Goal: Task Accomplishment & Management: Manage account settings

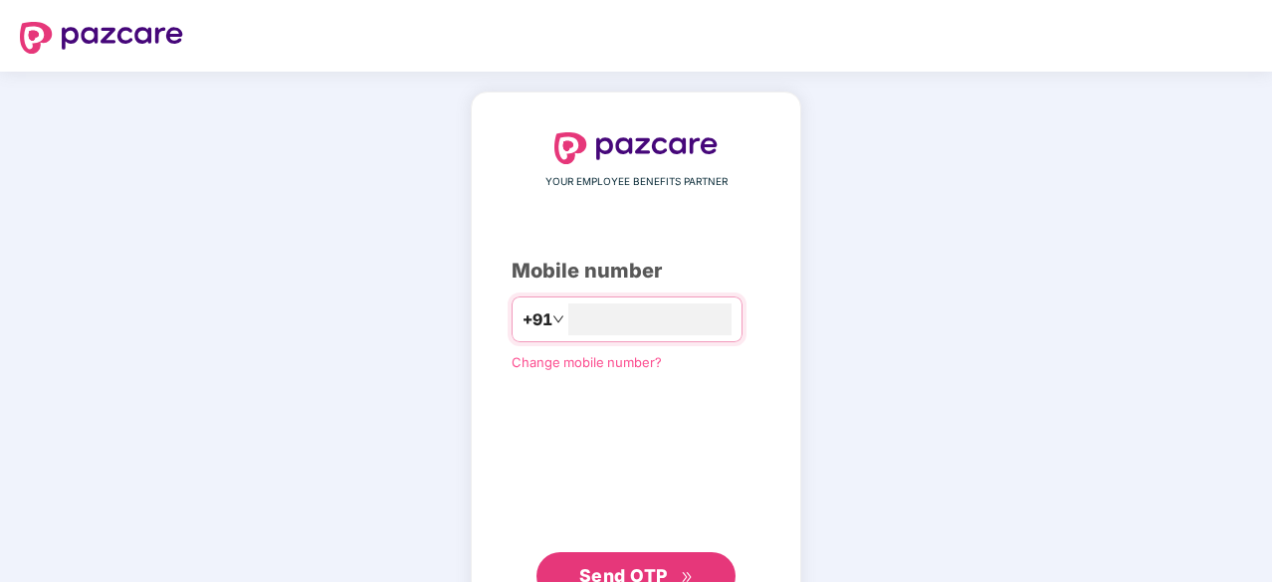
type input "**********"
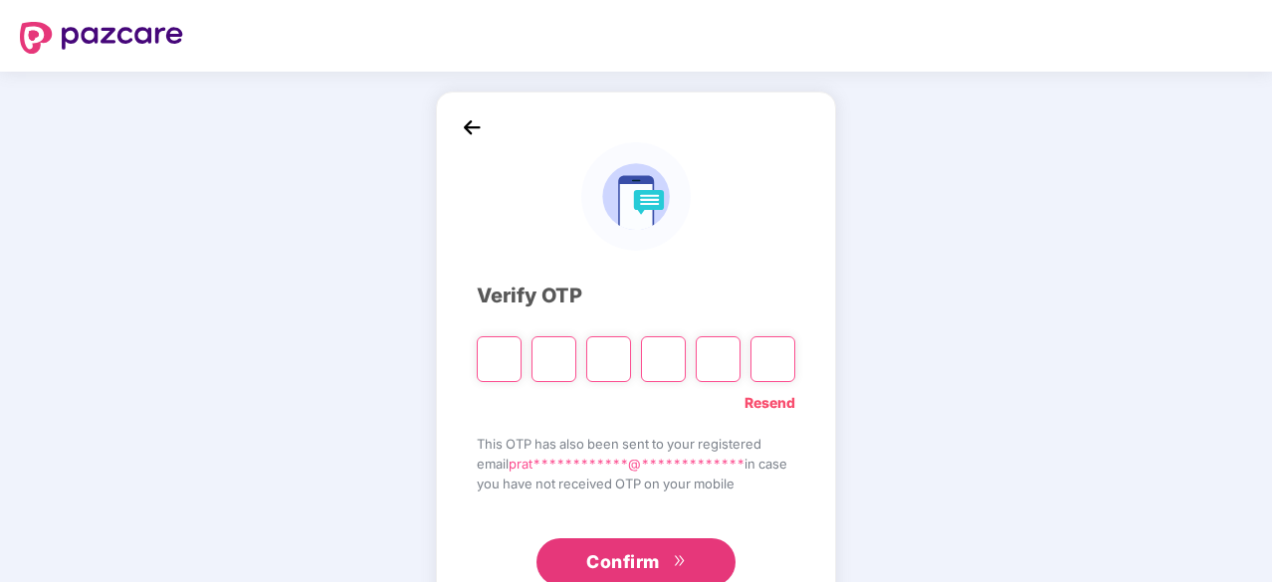
type input "*"
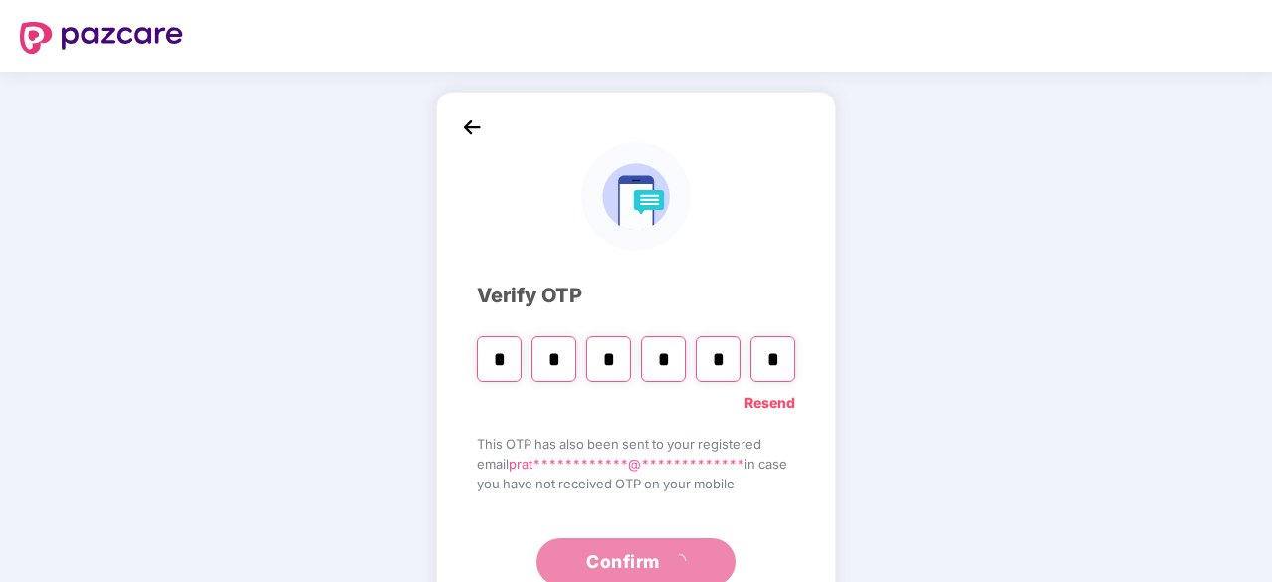
type input "*"
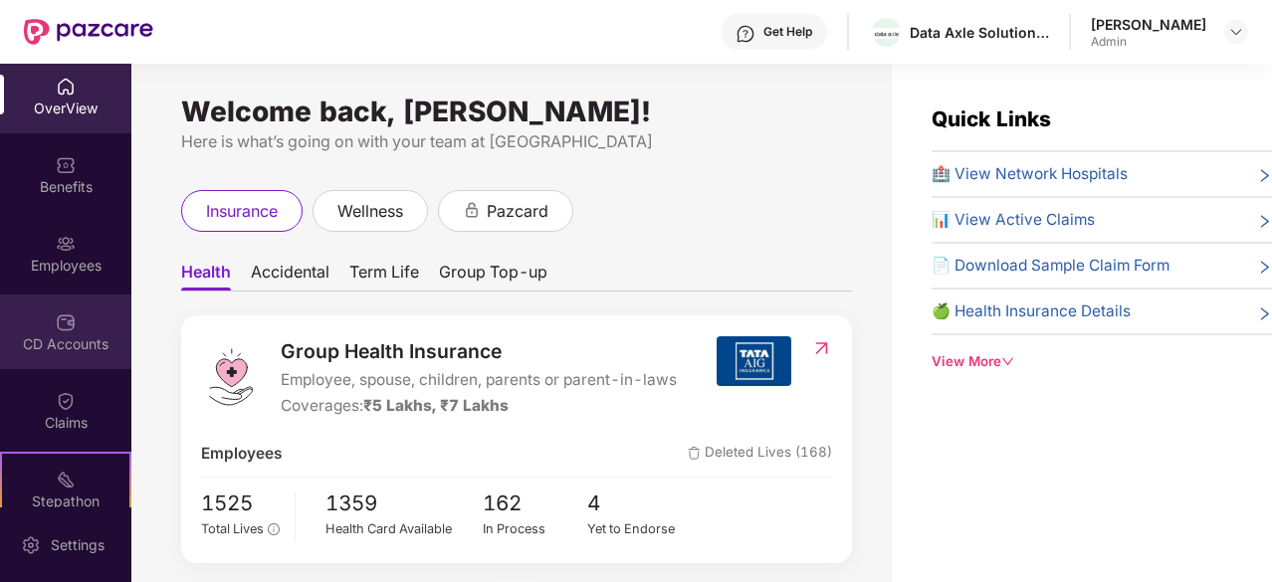
scroll to position [199, 0]
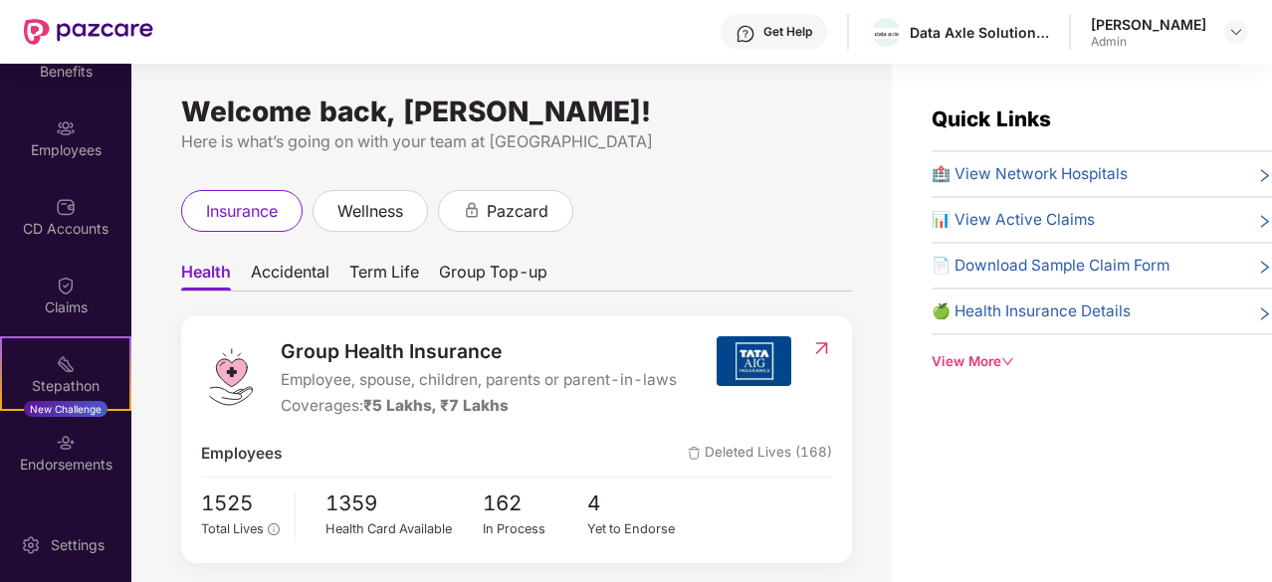
click at [1166, 214] on div "📊 View Active Claims" at bounding box center [1102, 220] width 340 height 24
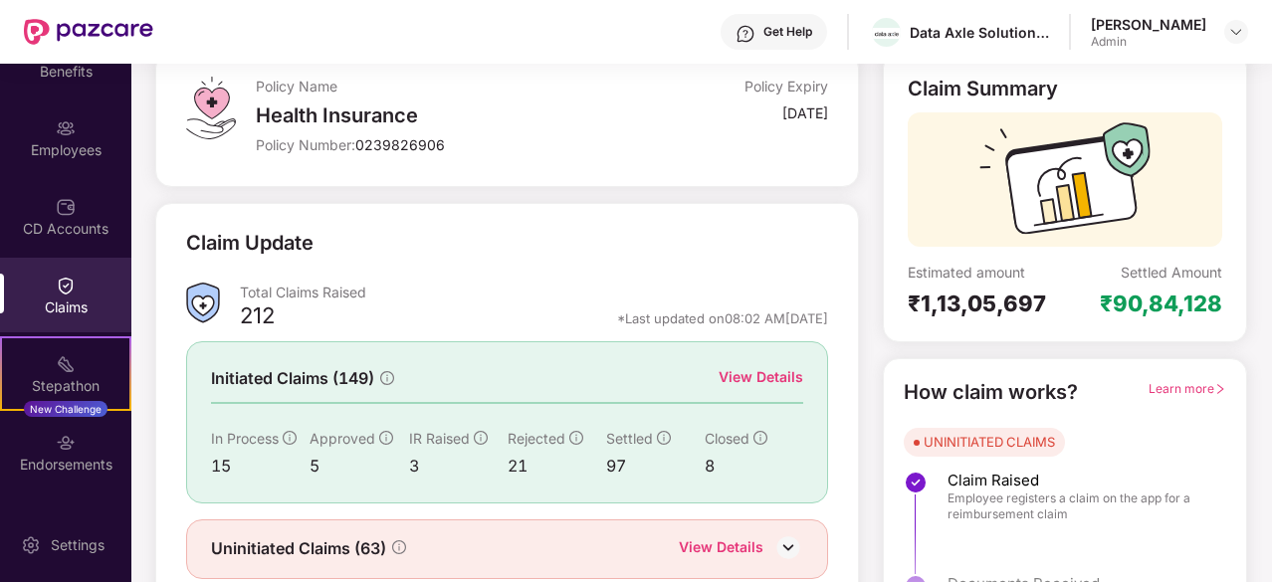
scroll to position [195, 0]
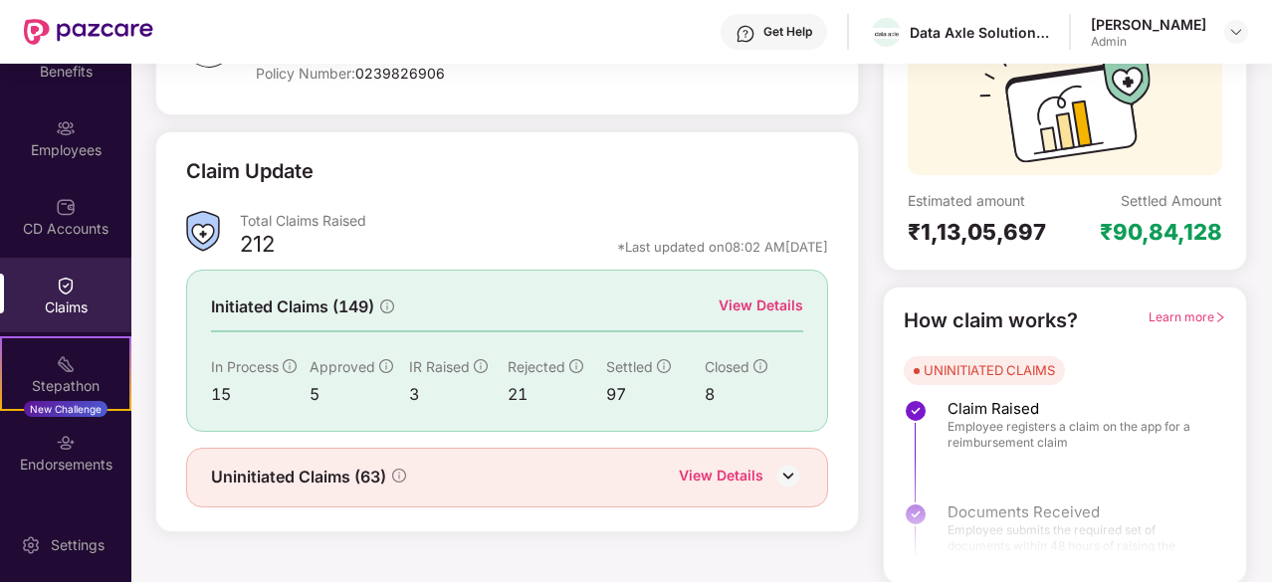
click at [440, 193] on div "Claim Update" at bounding box center [507, 183] width 642 height 55
click at [775, 302] on div "View Details" at bounding box center [761, 306] width 85 height 22
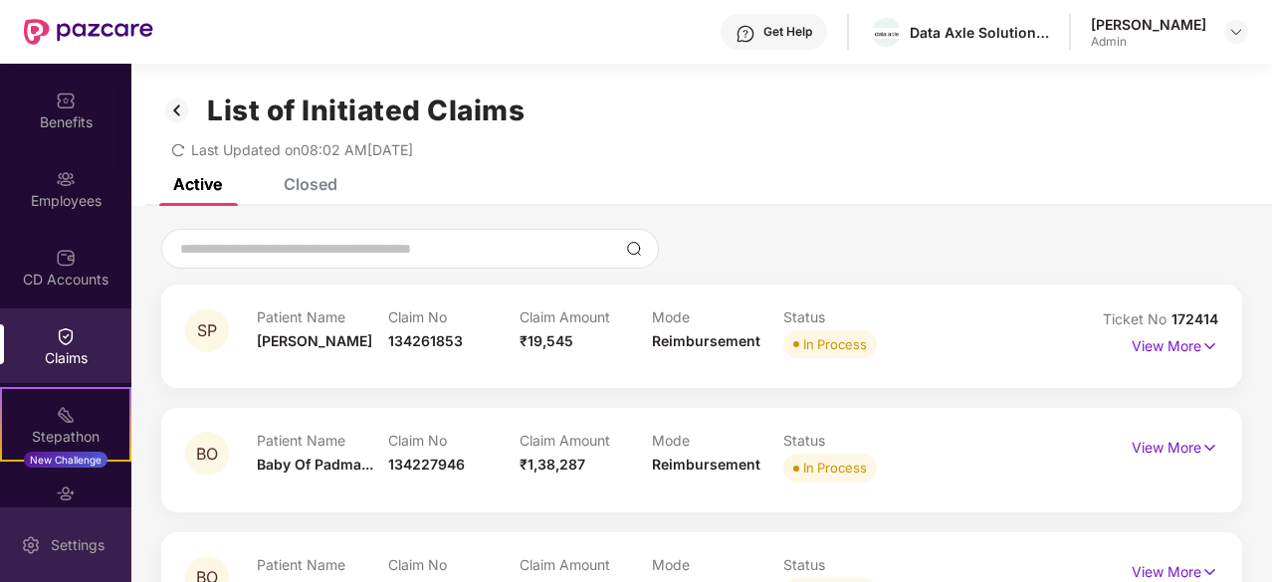
scroll to position [263, 0]
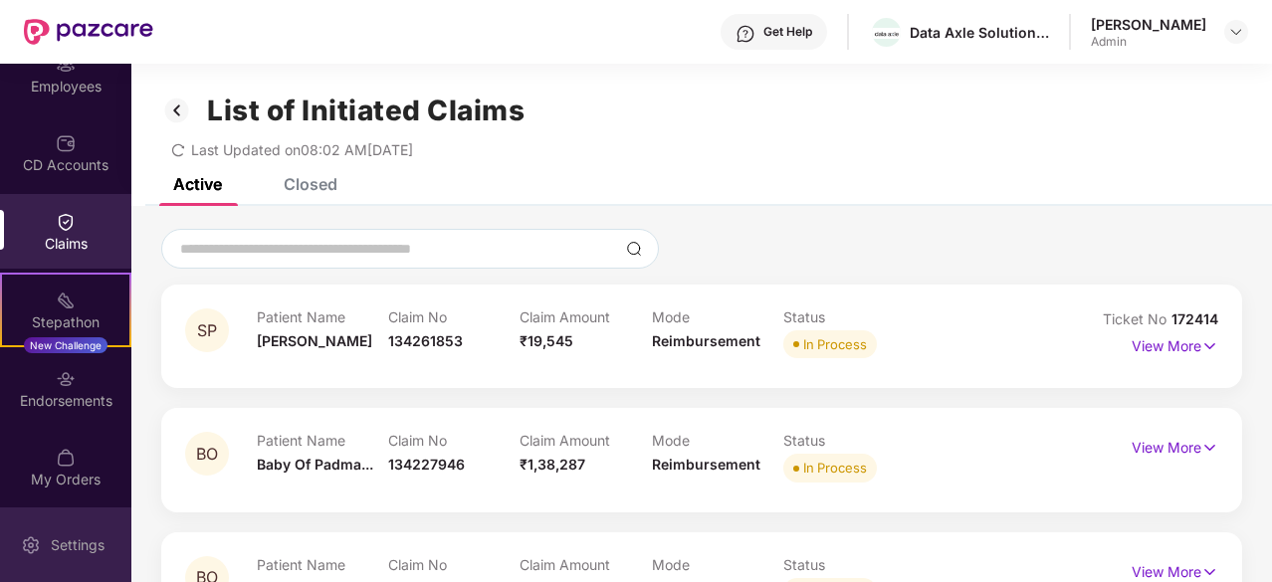
click at [78, 540] on div "Settings" at bounding box center [78, 545] width 66 height 20
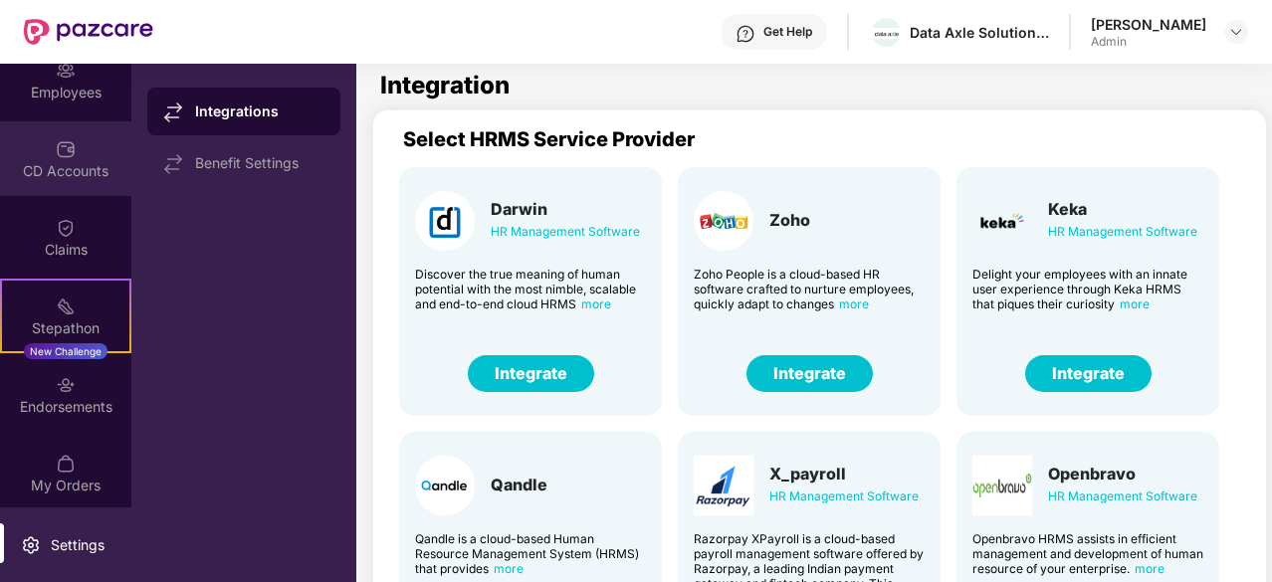
scroll to position [263, 0]
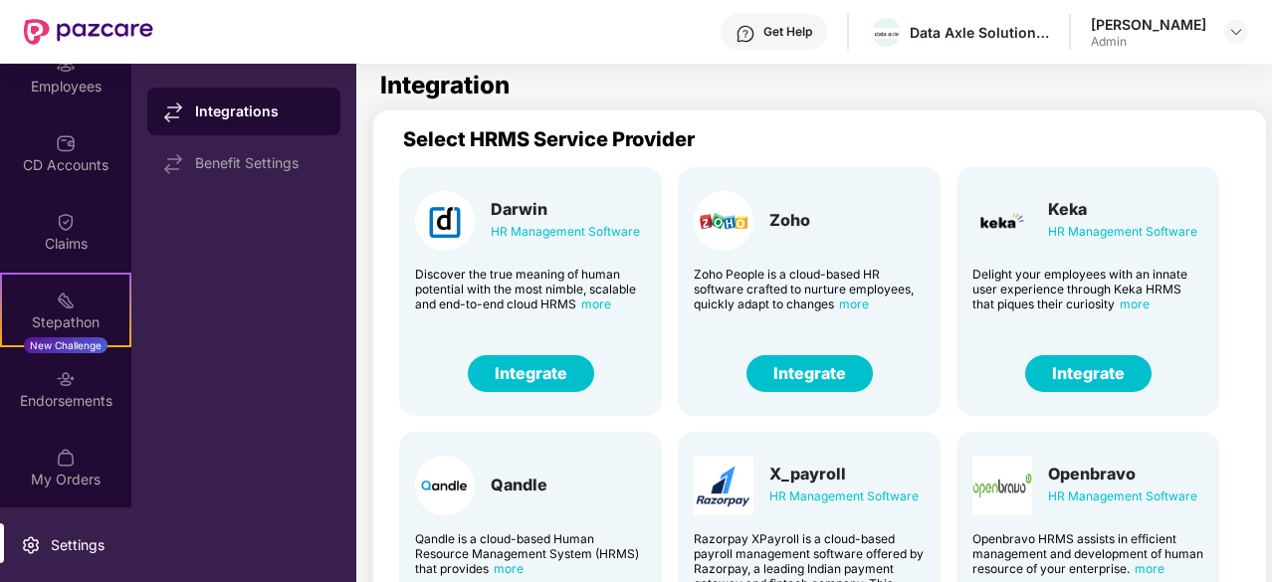
click at [91, 551] on div "Settings" at bounding box center [78, 545] width 66 height 20
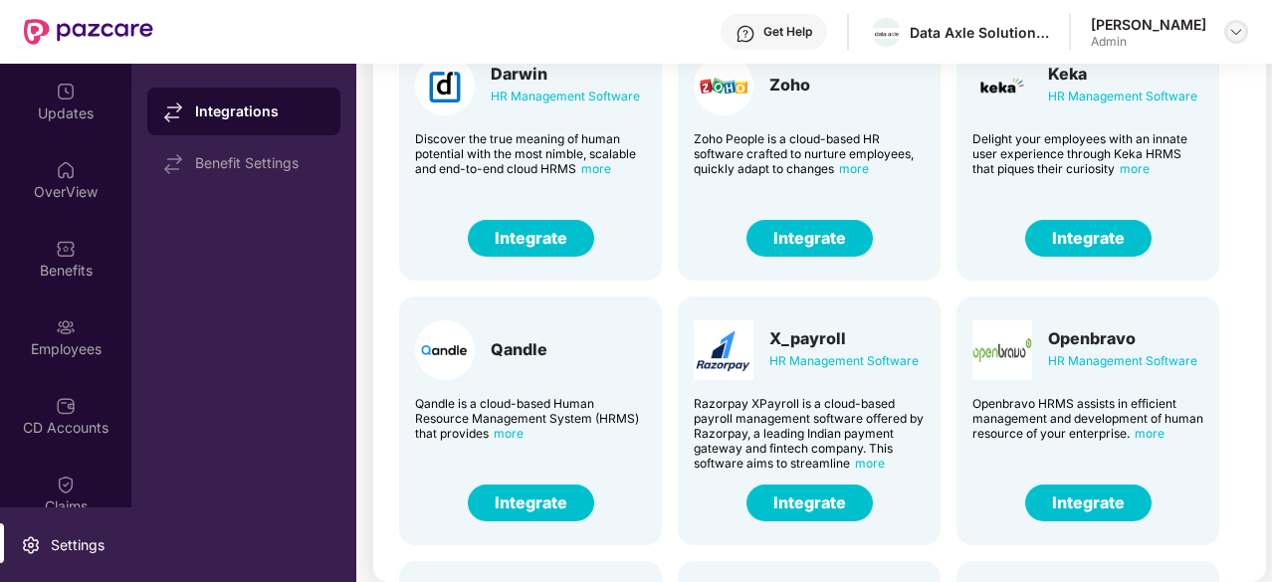
click at [1234, 41] on div at bounding box center [1236, 32] width 24 height 24
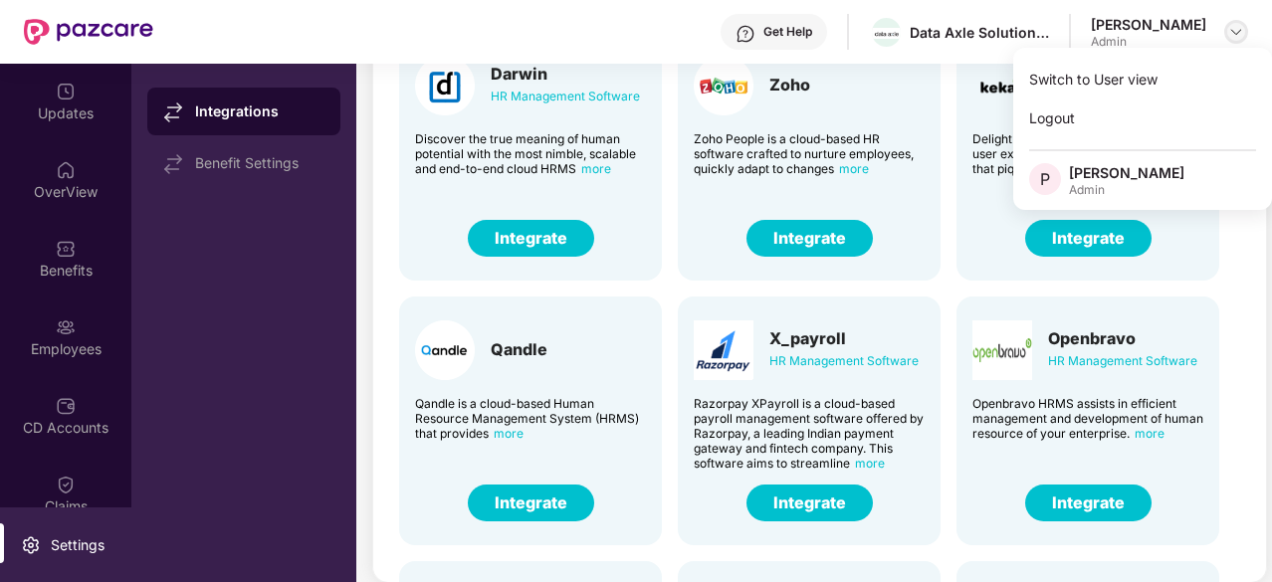
click at [1234, 41] on div at bounding box center [1236, 32] width 24 height 24
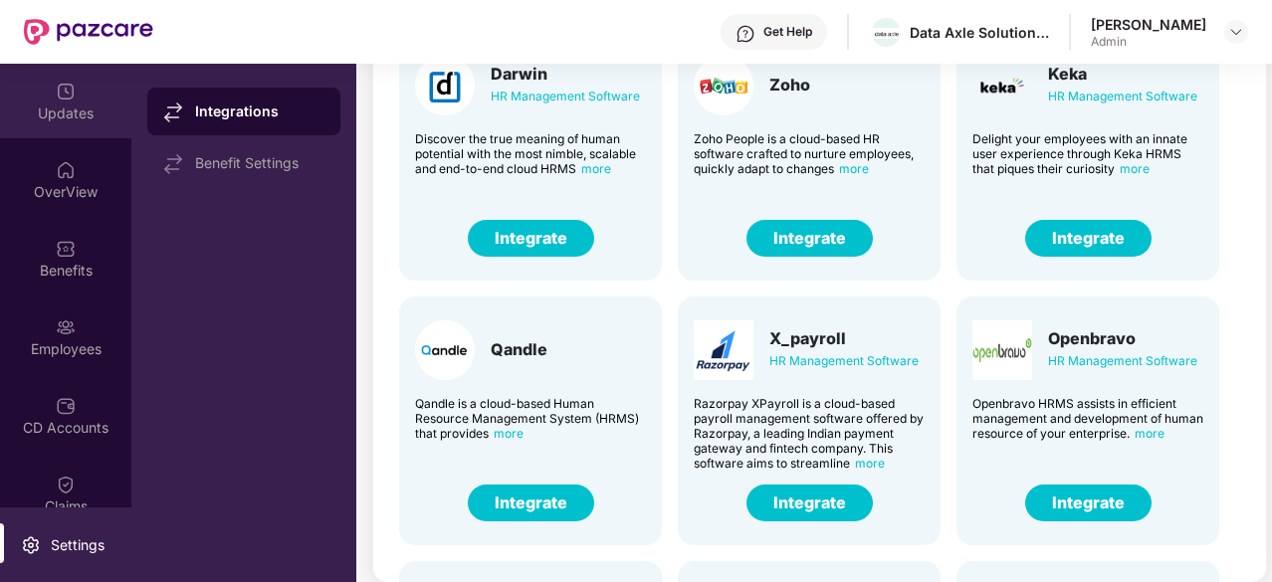
click at [70, 108] on div "Updates" at bounding box center [65, 114] width 131 height 20
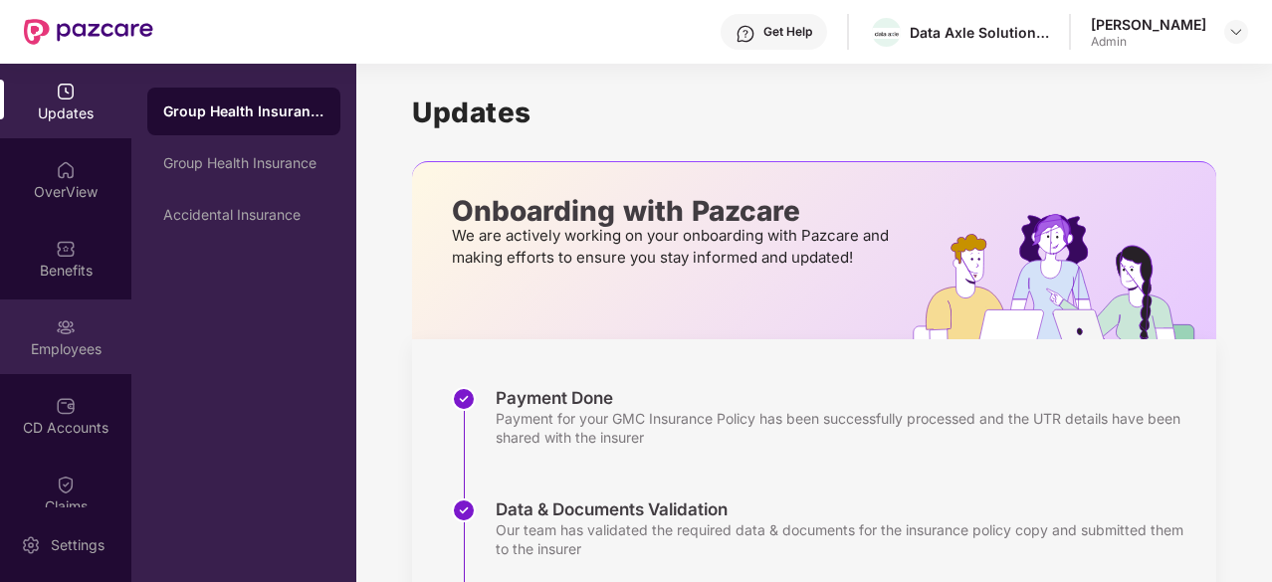
click at [88, 339] on div "Employees" at bounding box center [65, 349] width 131 height 20
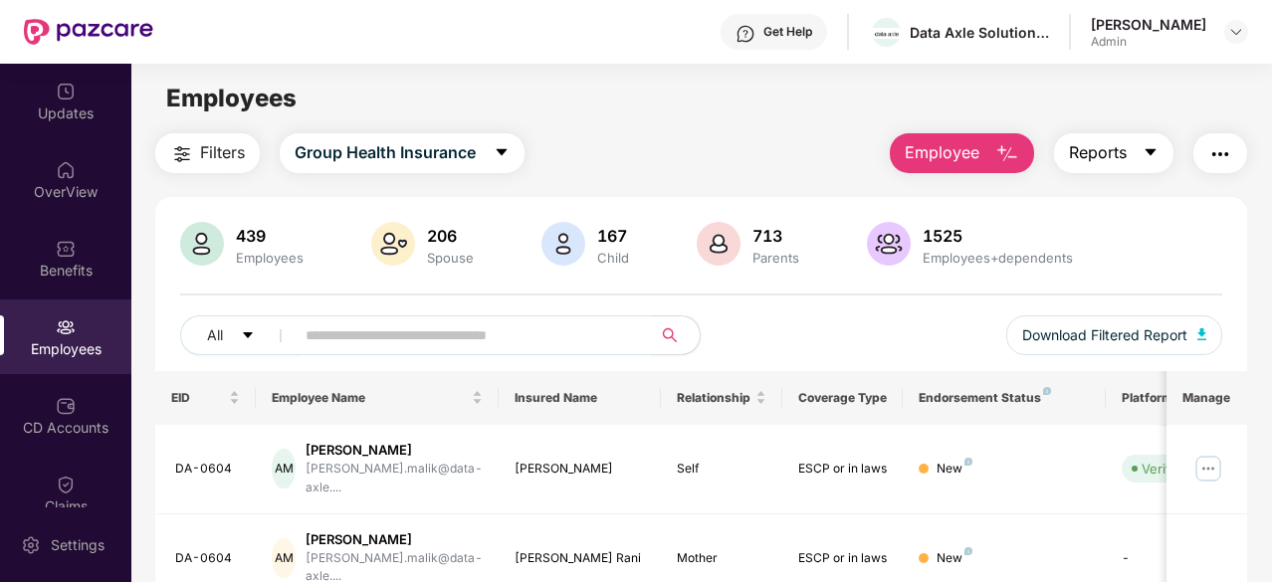
click at [1154, 150] on icon "caret-down" at bounding box center [1150, 152] width 11 height 7
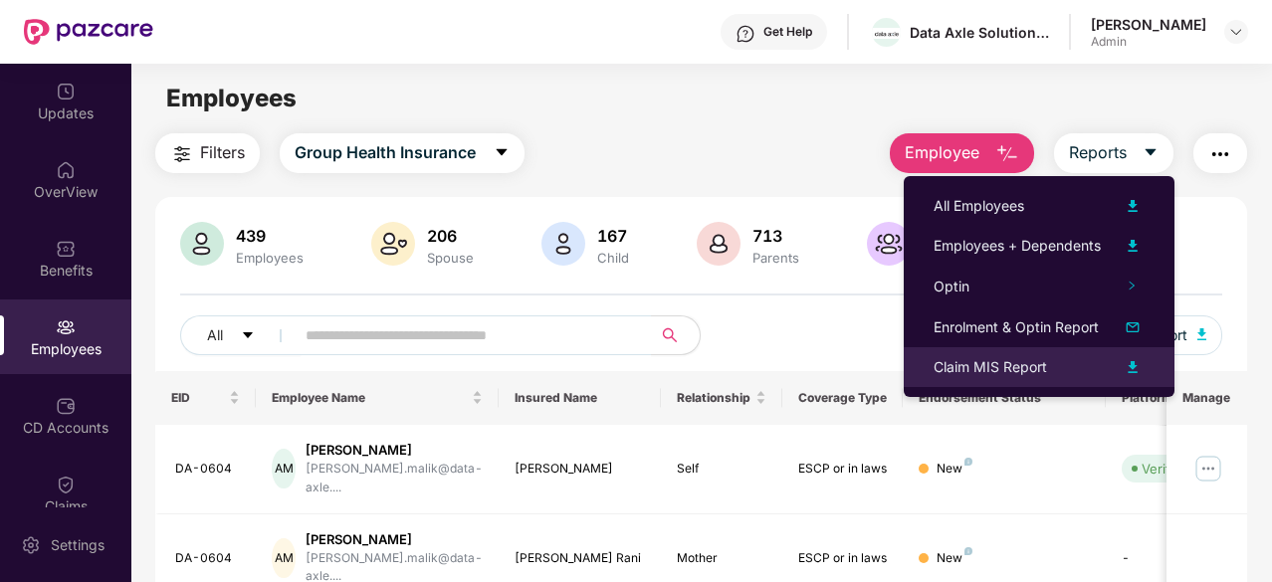
click at [1137, 365] on img at bounding box center [1133, 367] width 24 height 24
